Goal: Entertainment & Leisure: Consume media (video, audio)

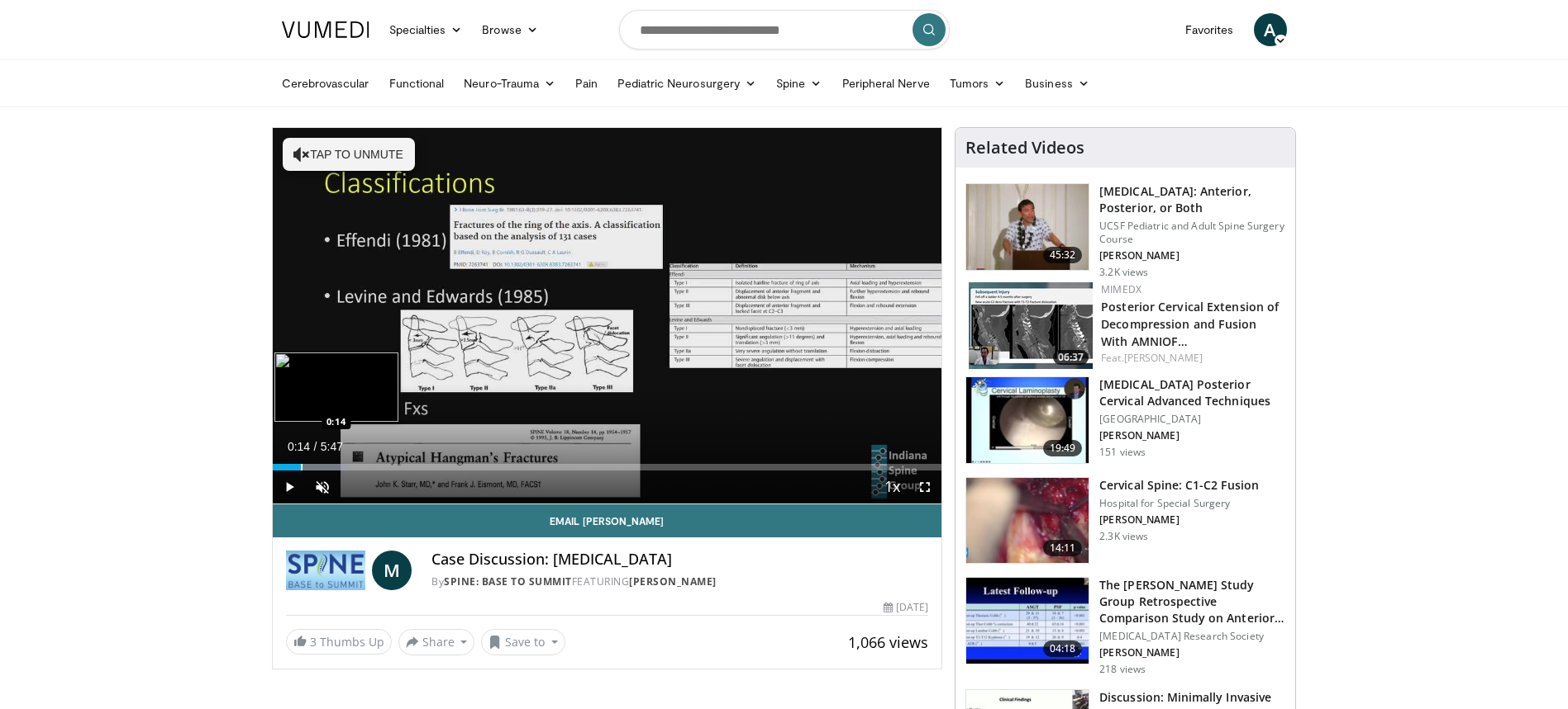
click at [302, 464] on div "Progress Bar" at bounding box center [302, 467] width 2 height 7
click at [325, 463] on div "Loaded : 19.97% 0:15 0:27" at bounding box center [607, 462] width 669 height 16
click at [343, 464] on div "Progress Bar" at bounding box center [344, 467] width 2 height 7
click at [366, 471] on div "Current Time 0:40 / Duration 5:47 Pause Skip Backward Skip Forward Unmute Loade…" at bounding box center [607, 486] width 669 height 33
click at [382, 471] on div "Current Time 0:43 / Duration 5:47 Pause Skip Backward Skip Forward Unmute Loade…" at bounding box center [607, 486] width 669 height 33
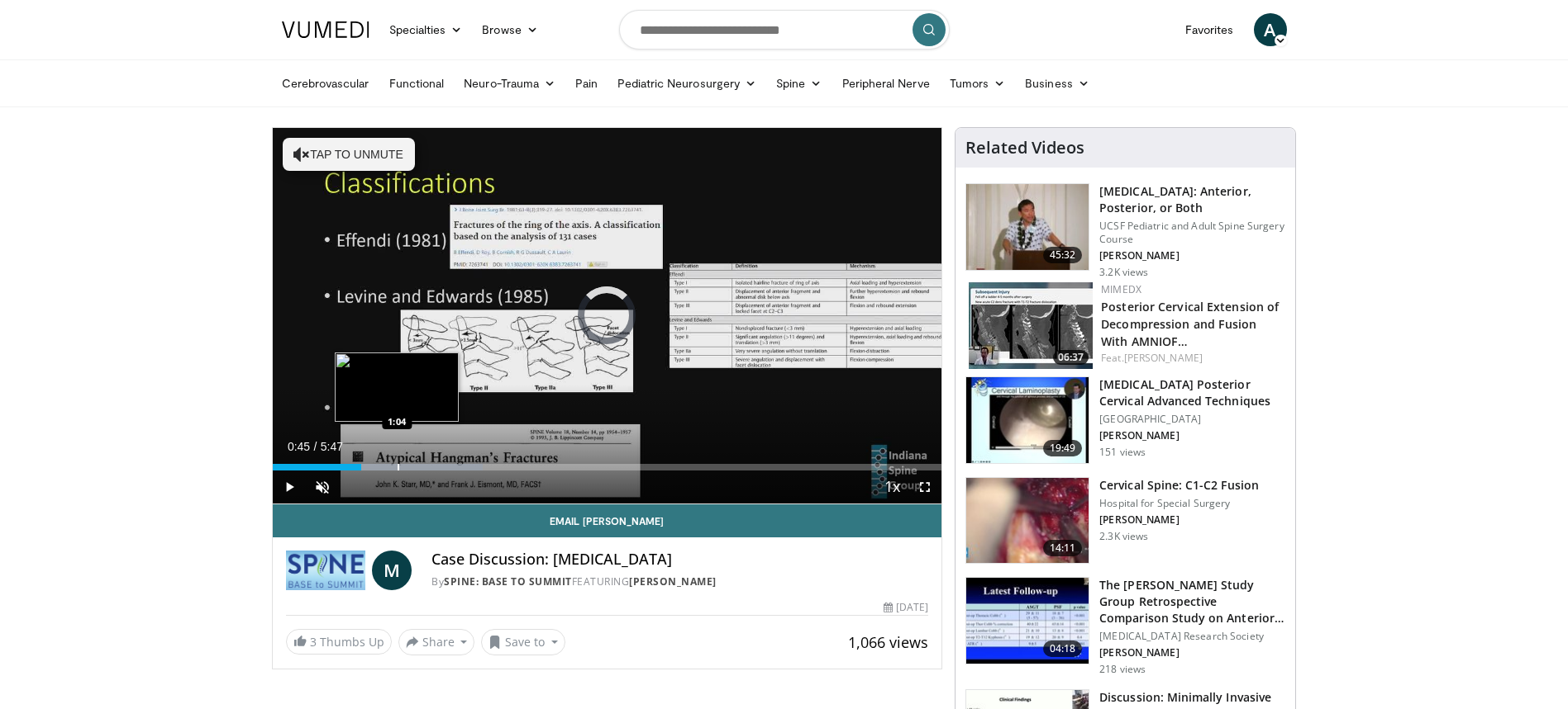
click at [398, 469] on div "Progress Bar" at bounding box center [399, 467] width 2 height 7
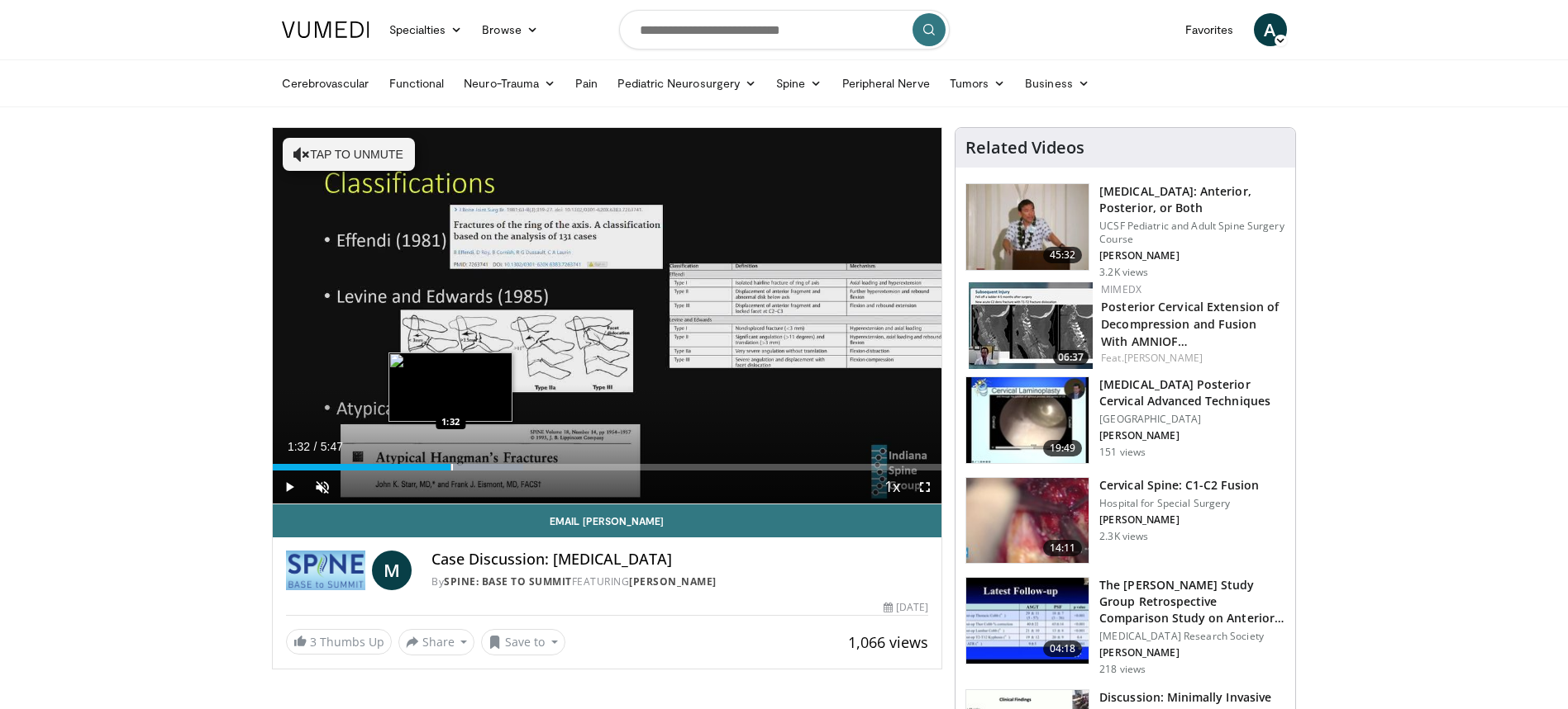
click at [451, 469] on div "Progress Bar" at bounding box center [452, 467] width 2 height 7
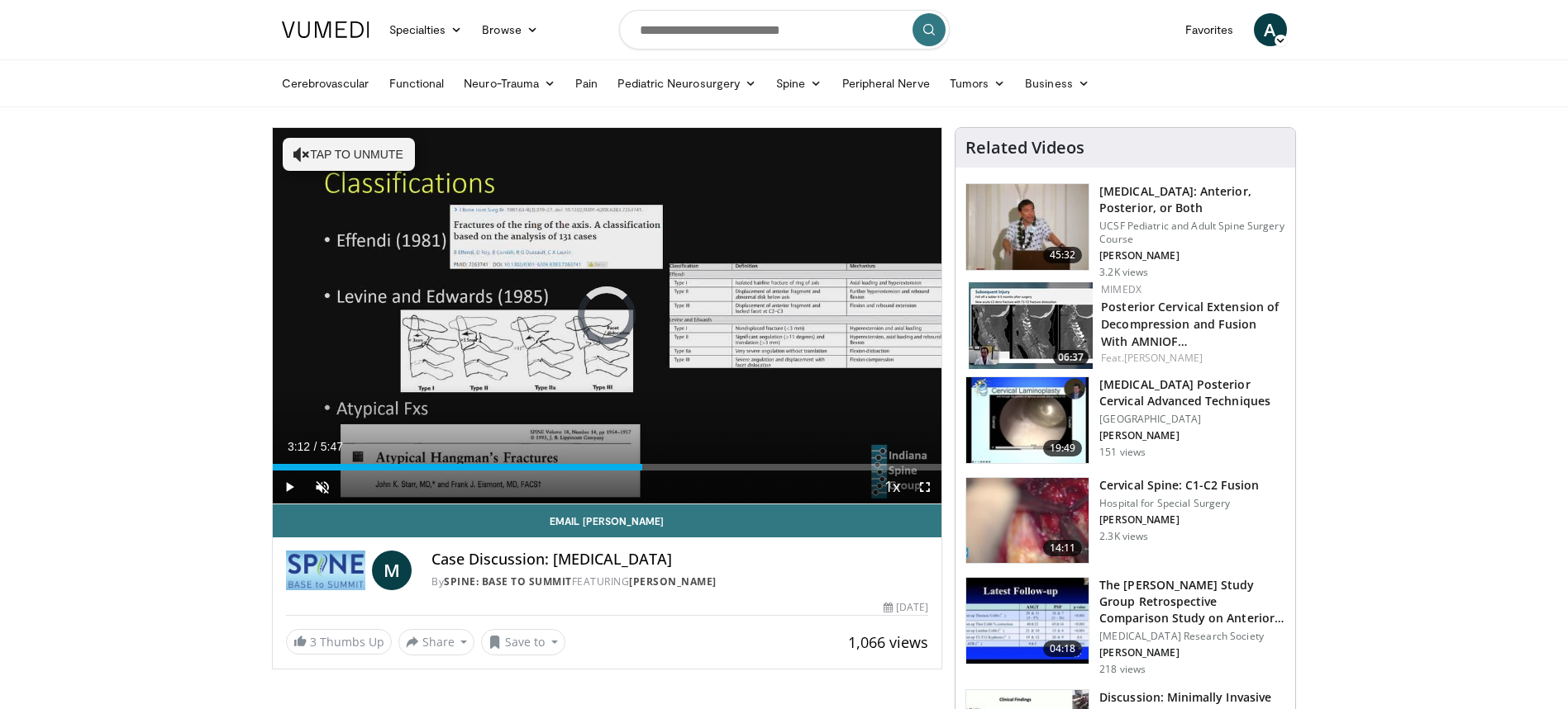
click at [643, 468] on div "Progress Bar" at bounding box center [644, 467] width 2 height 7
click at [622, 469] on div "Progress Bar" at bounding box center [623, 467] width 2 height 7
click at [706, 469] on div "Progress Bar" at bounding box center [707, 467] width 2 height 7
click at [742, 468] on div "Progress Bar" at bounding box center [743, 467] width 2 height 7
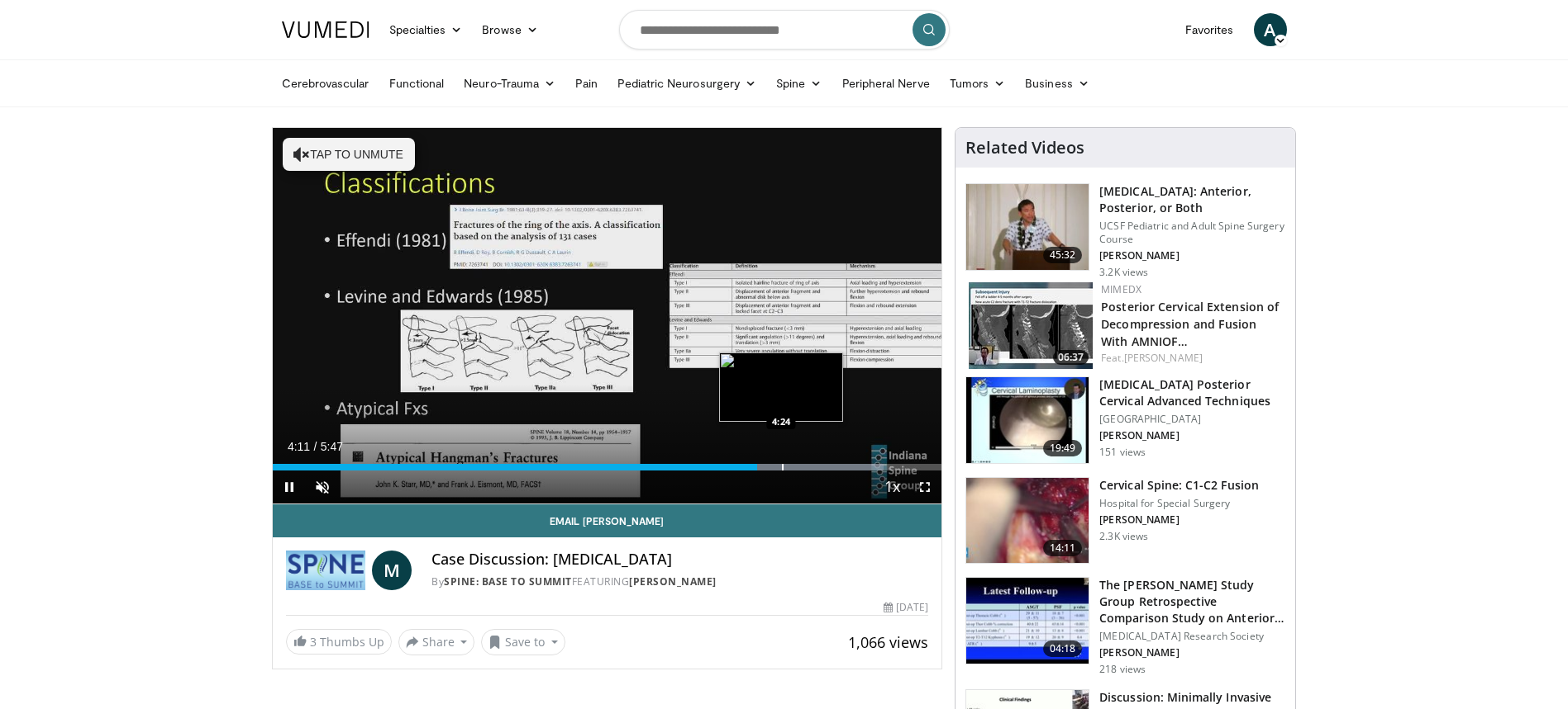
click at [782, 464] on div "Progress Bar" at bounding box center [783, 467] width 2 height 7
click at [814, 467] on div "Progress Bar" at bounding box center [815, 467] width 2 height 7
